Goal: Task Accomplishment & Management: Use online tool/utility

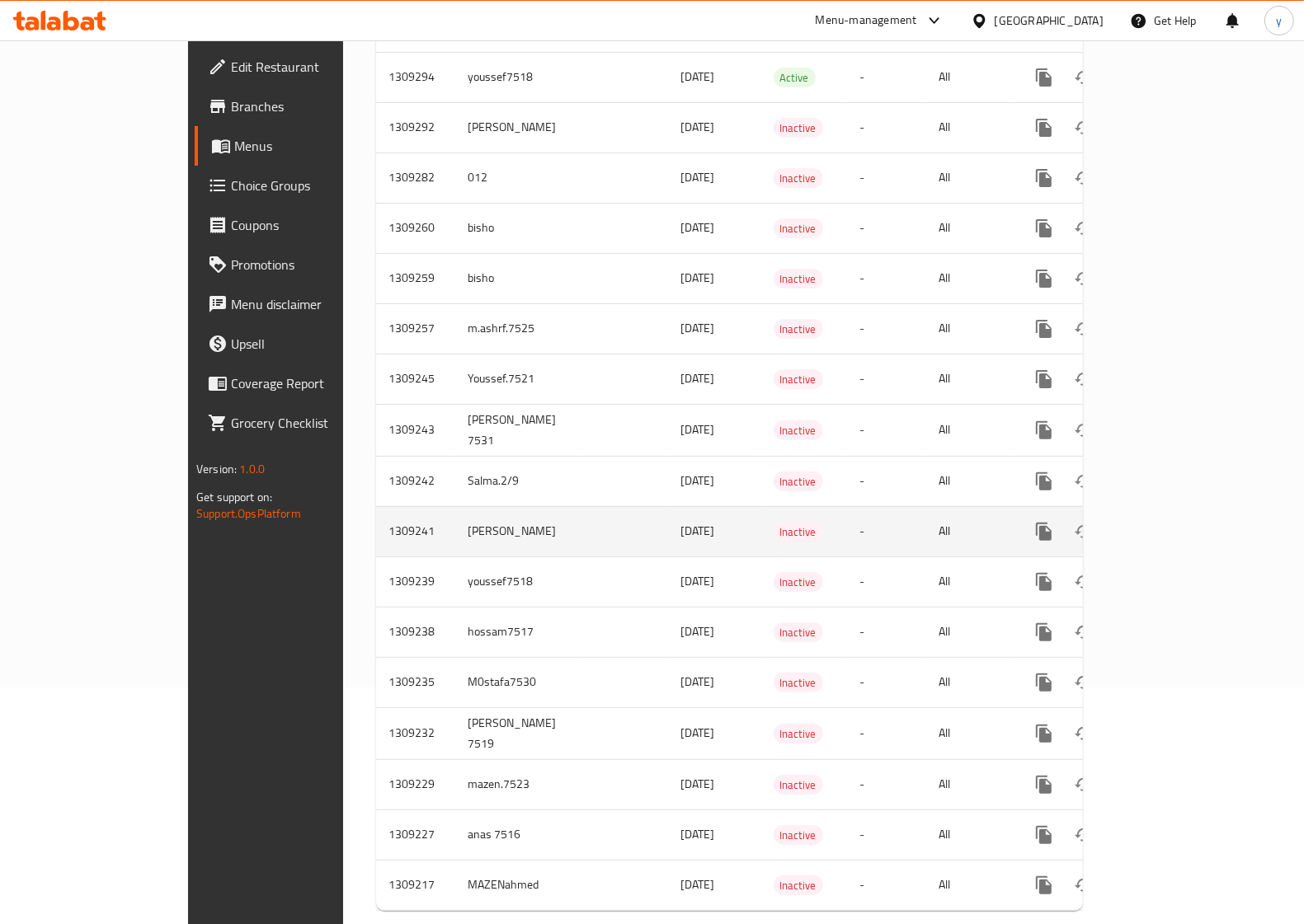
scroll to position [253, 0]
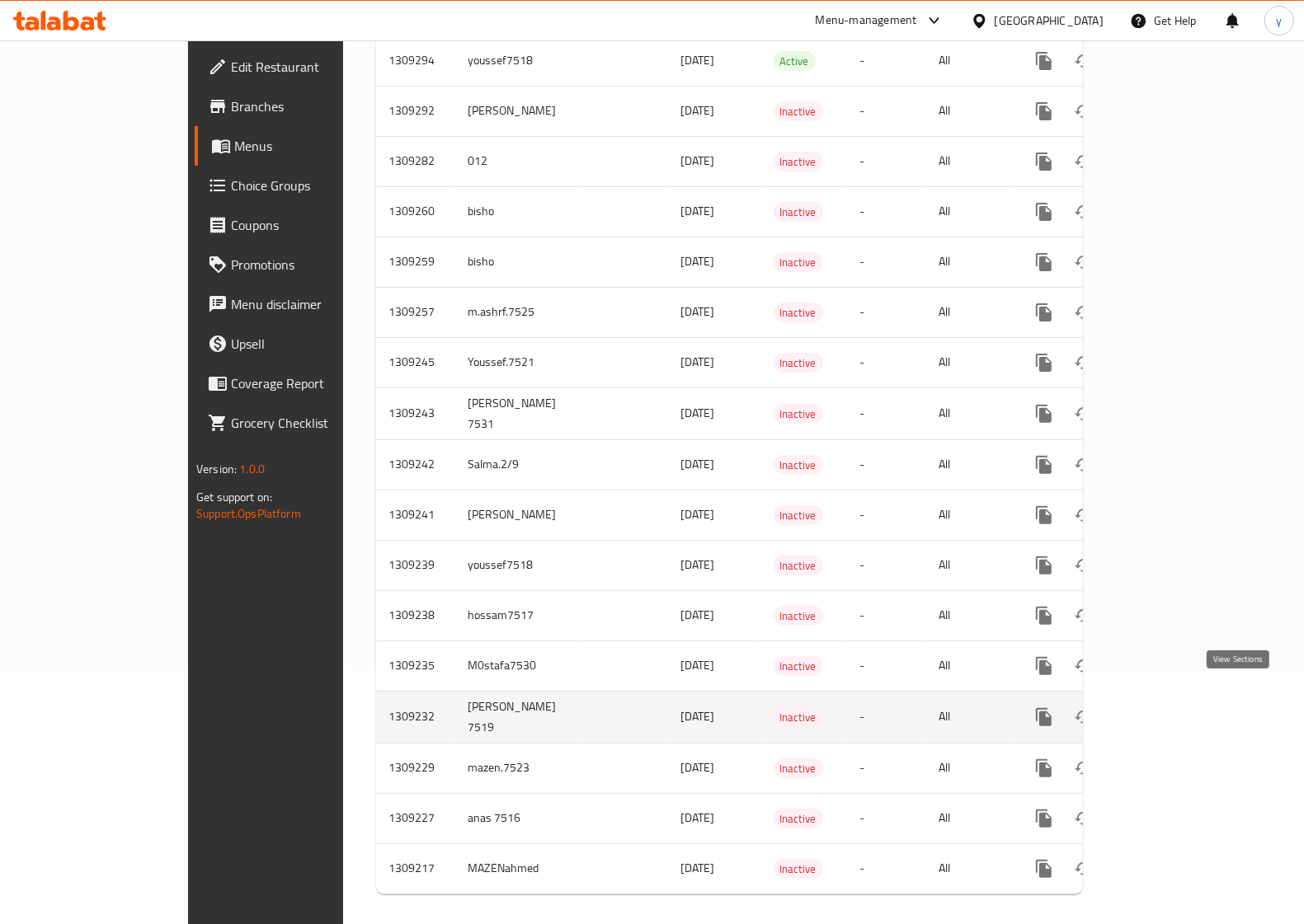
click at [1172, 707] on icon "enhanced table" at bounding box center [1162, 717] width 20 height 20
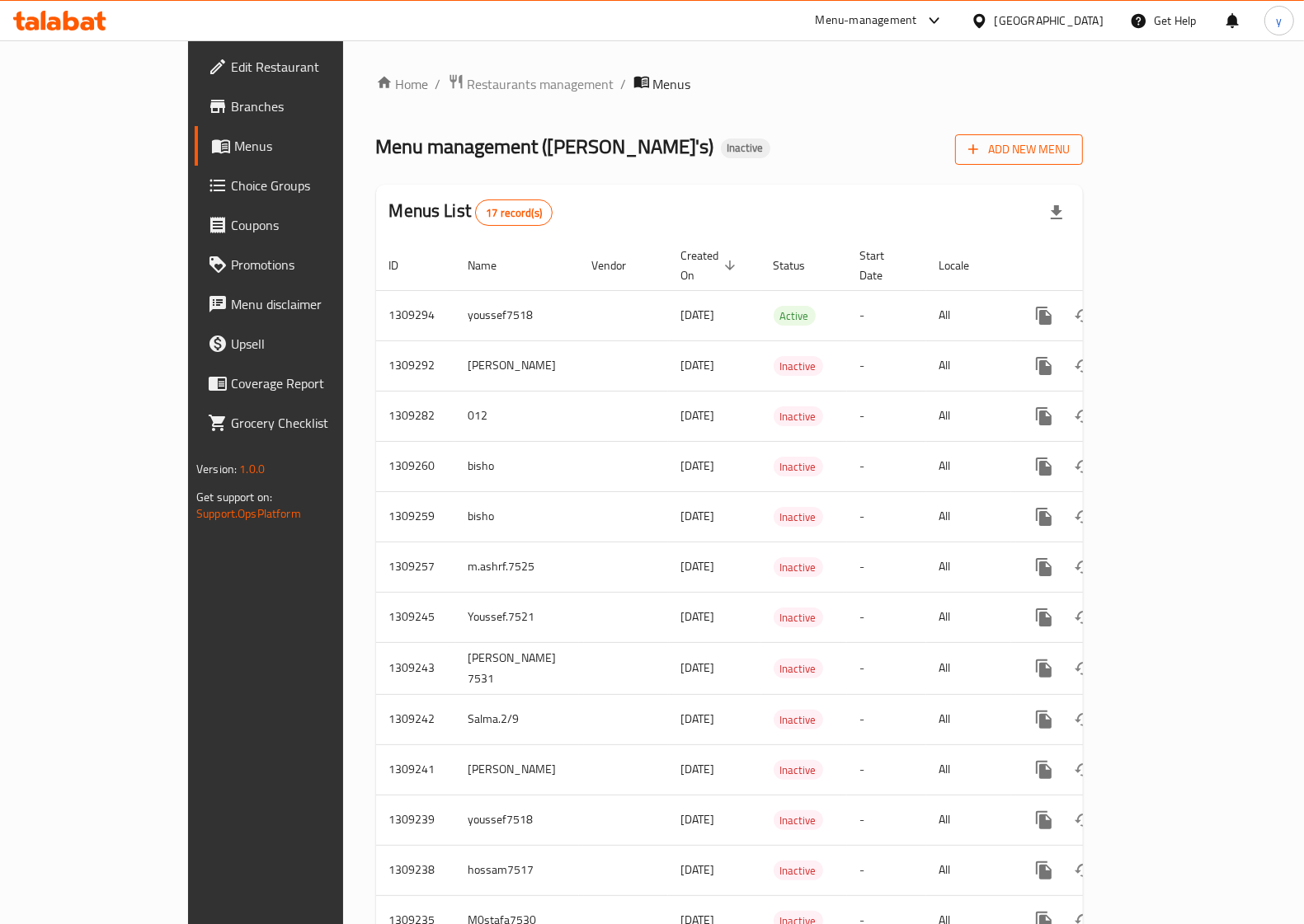
click at [982, 155] on icon "button" at bounding box center [973, 149] width 17 height 17
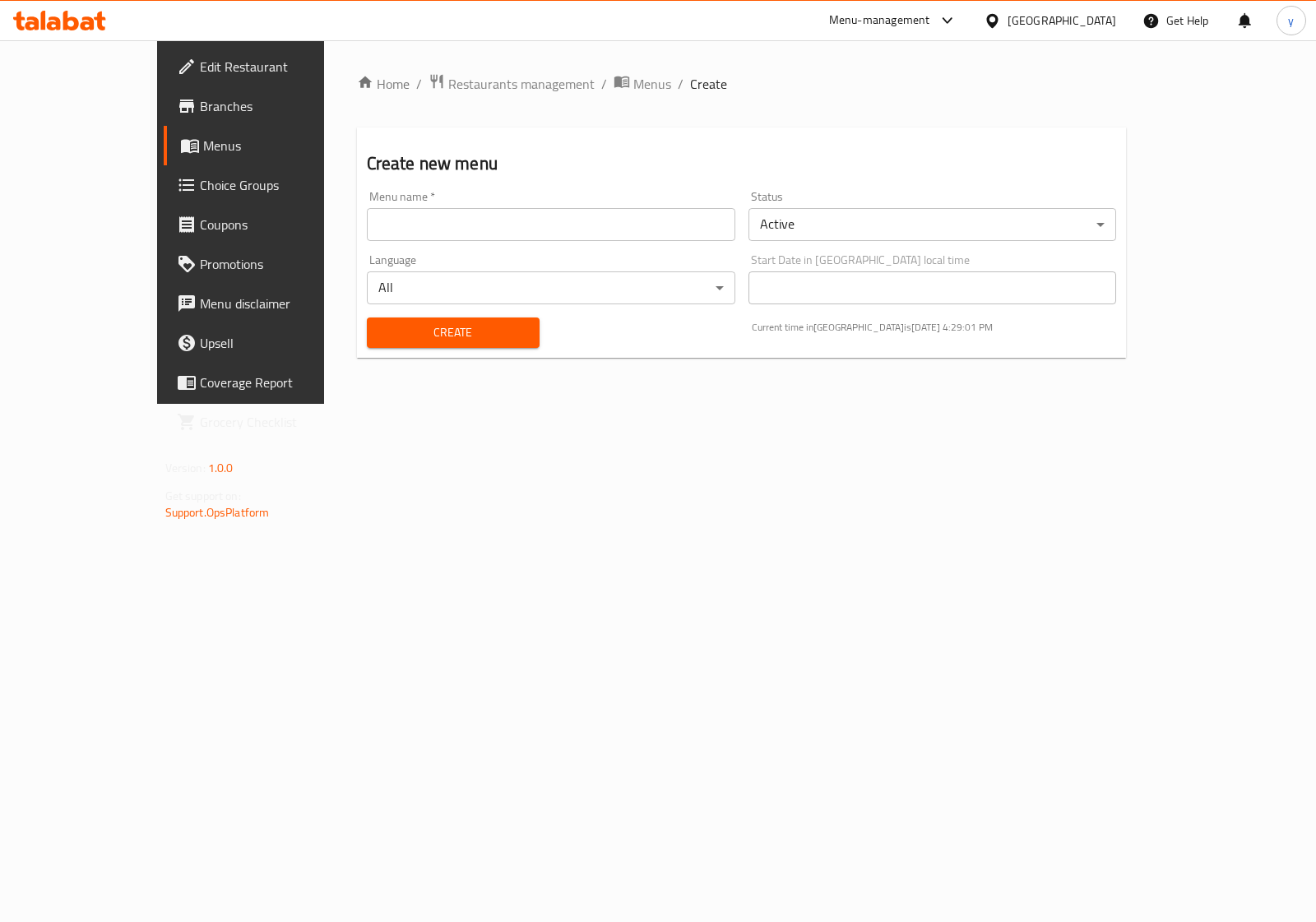
click at [602, 241] on div "Menu name   * Menu name *" at bounding box center [550, 216] width 381 height 63
click at [602, 233] on input "text" at bounding box center [550, 224] width 368 height 33
type input "[PERSON_NAME] 7519"
click at [467, 326] on span "Create" at bounding box center [453, 333] width 146 height 21
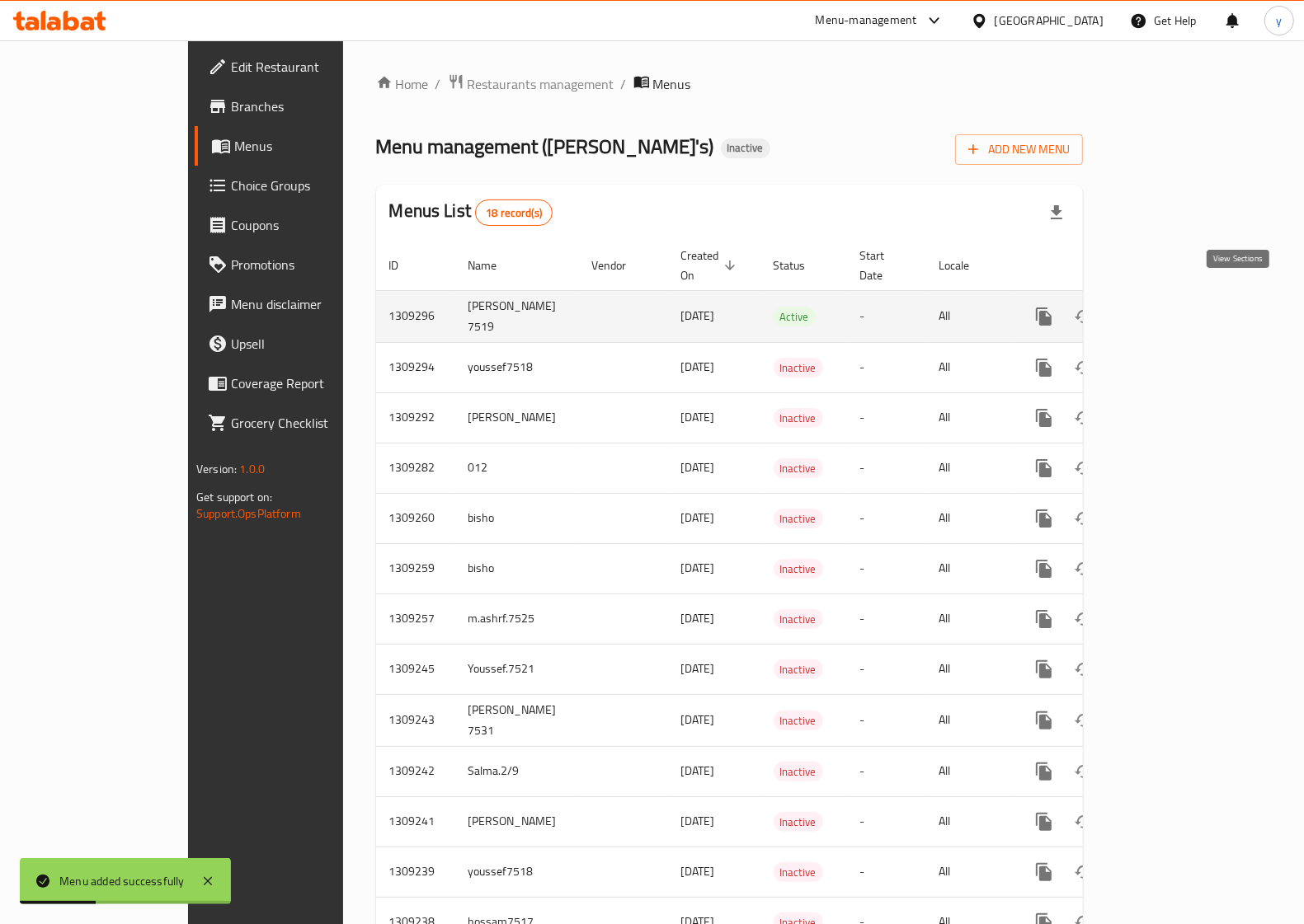
click at [1182, 305] on link "enhanced table" at bounding box center [1163, 317] width 39 height 39
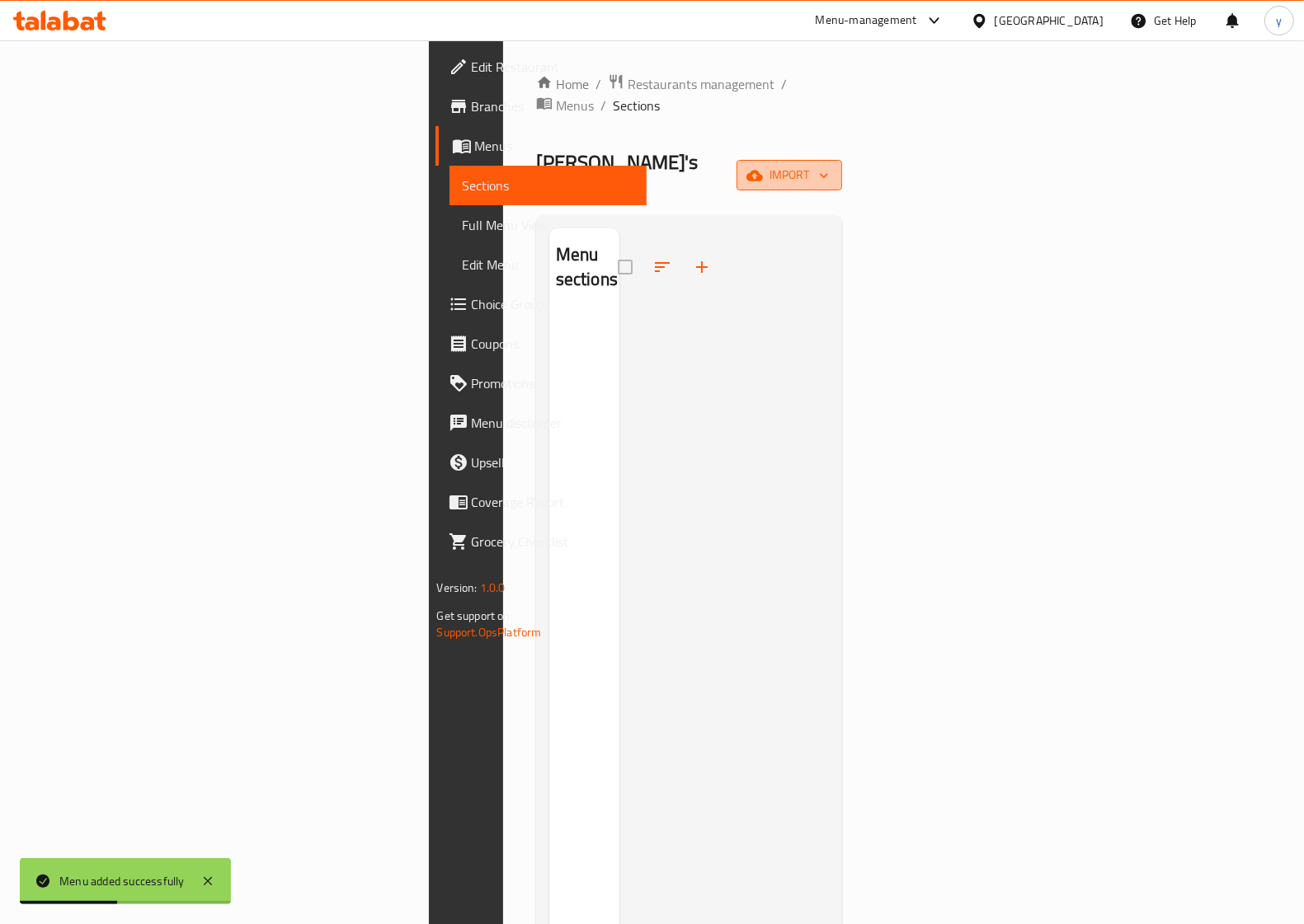
click at [763, 170] on icon "button" at bounding box center [754, 175] width 17 height 10
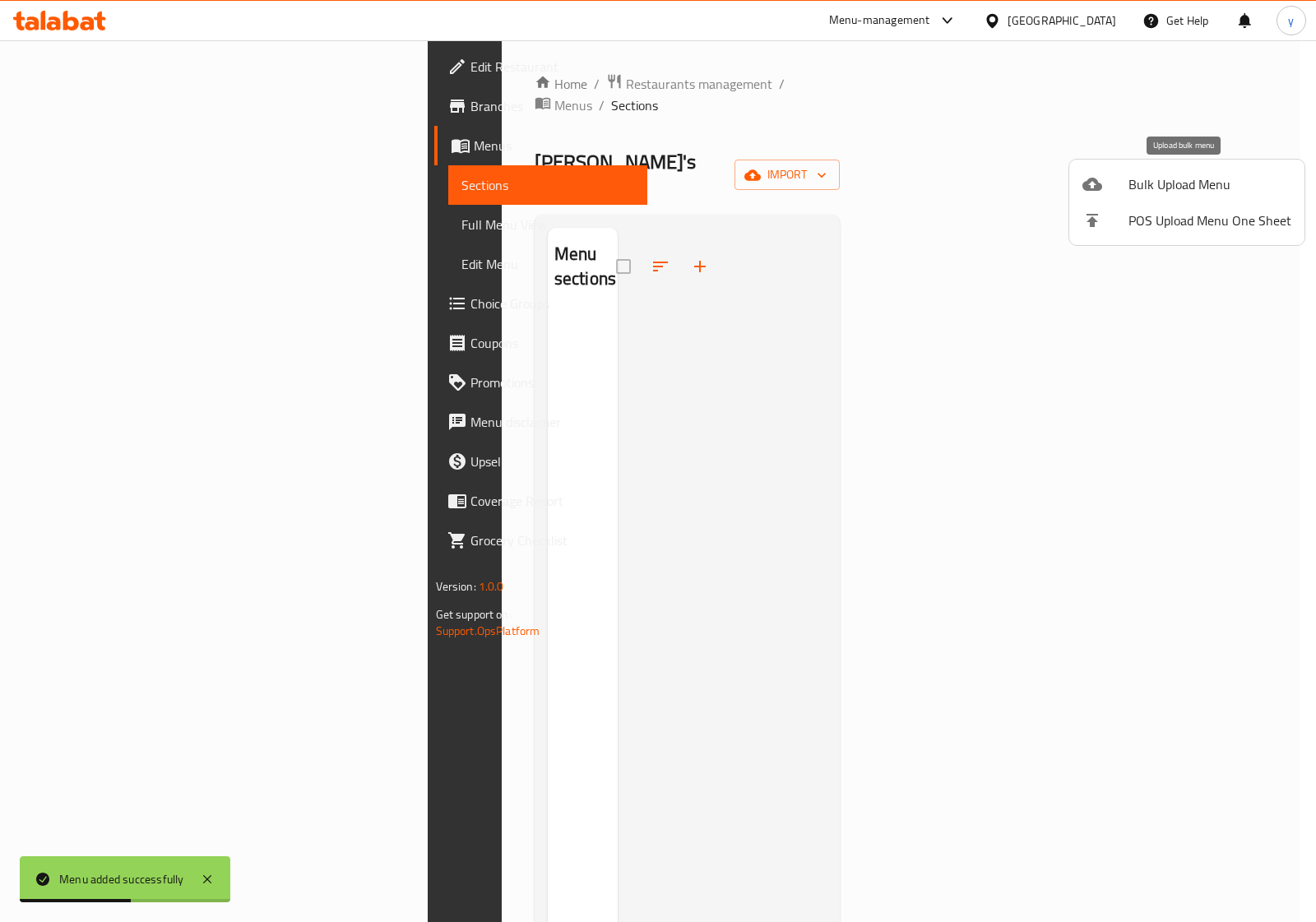
click at [1119, 182] on div at bounding box center [1105, 184] width 46 height 20
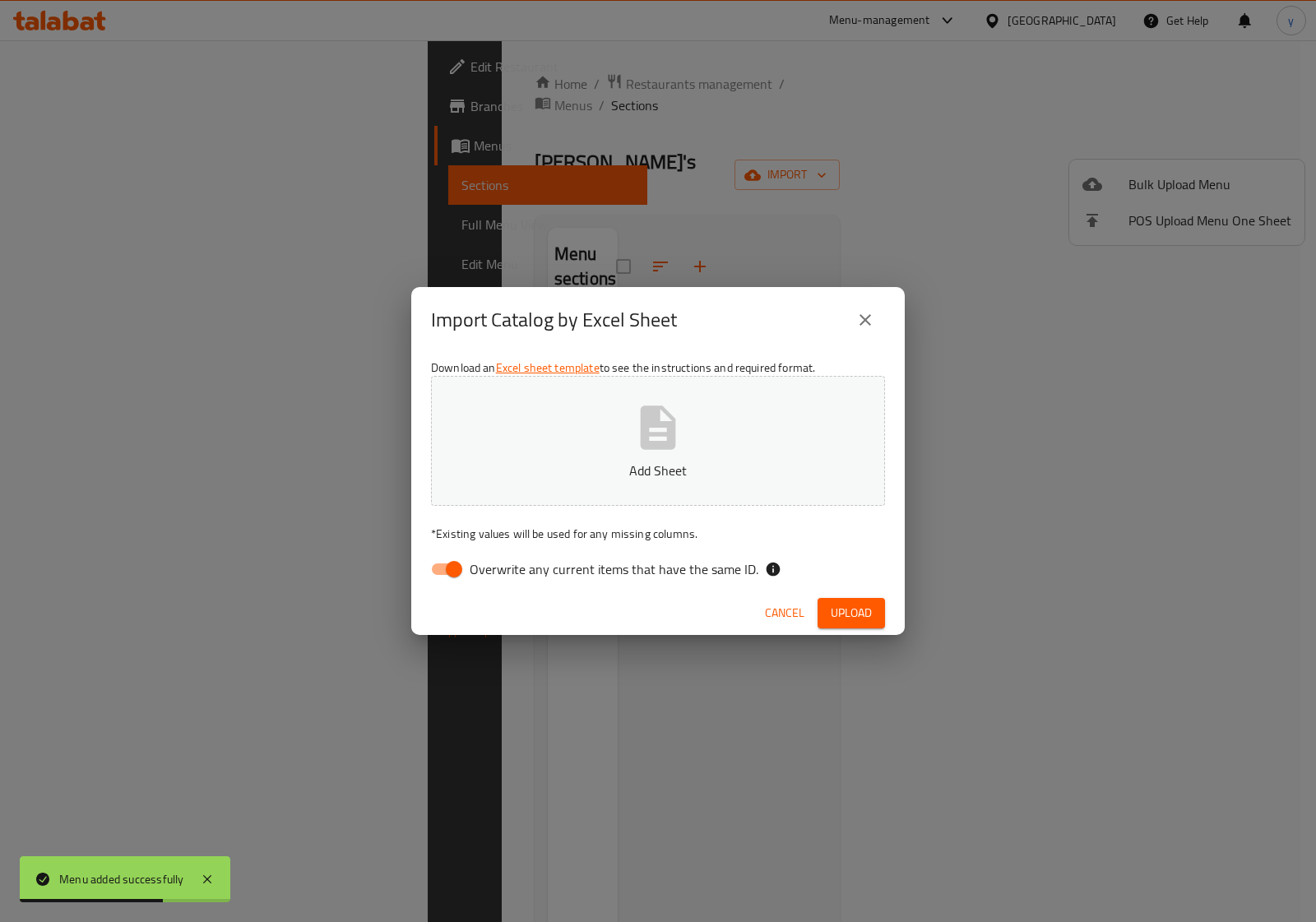
click at [444, 560] on input "Overwrite any current items that have the same ID." at bounding box center [454, 570] width 94 height 32
checkbox input "false"
click at [654, 455] on button "Add Sheet" at bounding box center [658, 440] width 454 height 130
click at [850, 612] on span "Upload" at bounding box center [852, 613] width 41 height 21
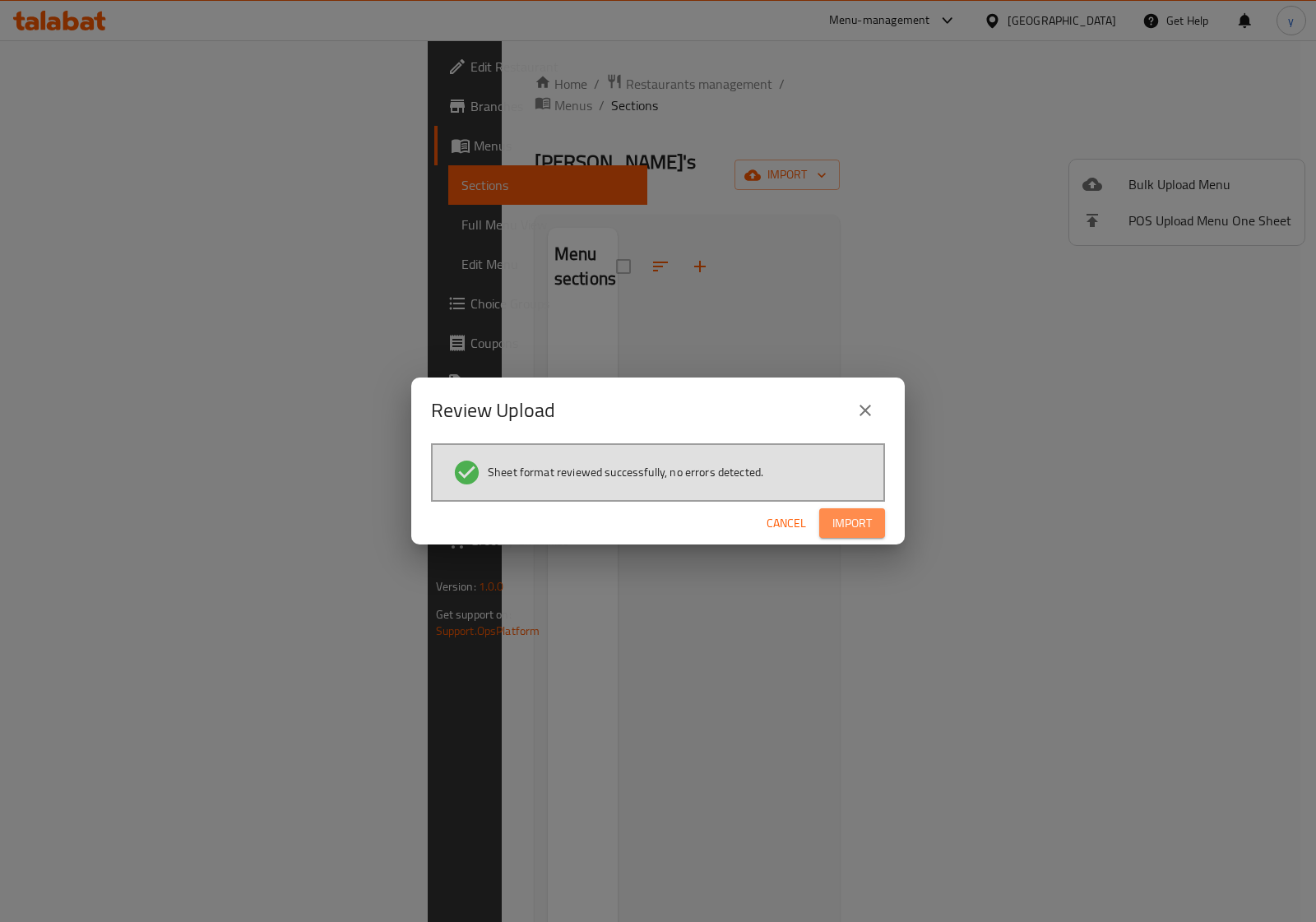
click at [874, 527] on button "Import" at bounding box center [852, 523] width 66 height 31
